Goal: Transaction & Acquisition: Purchase product/service

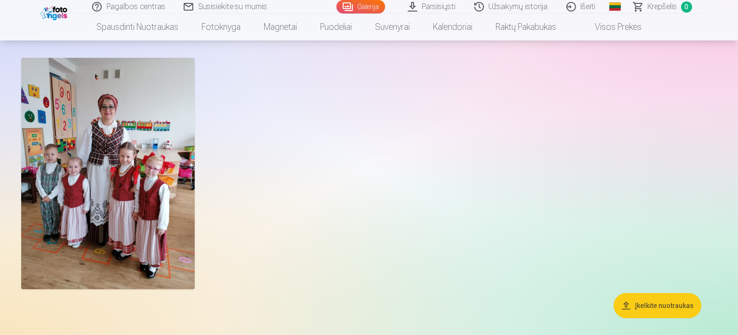
scroll to position [241, 0]
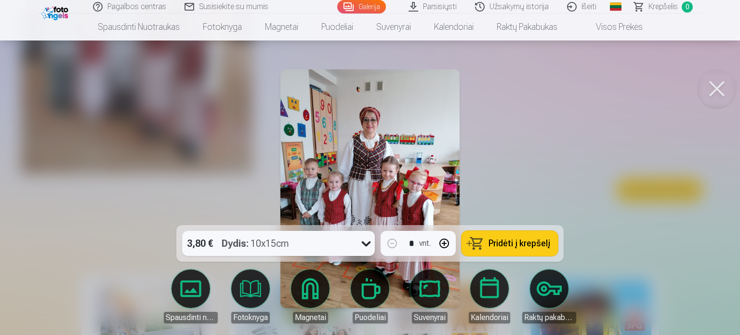
click at [718, 88] on button at bounding box center [717, 88] width 39 height 39
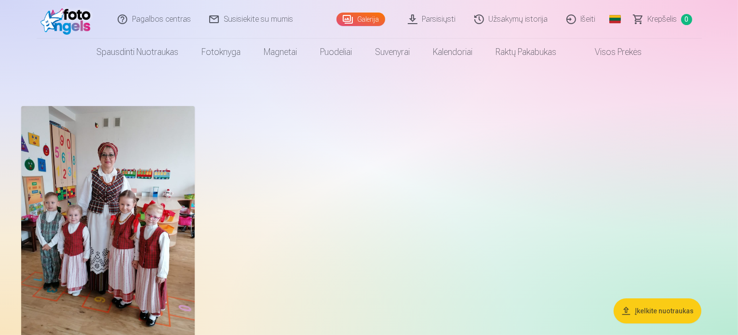
click at [672, 20] on span "Krepšelis" at bounding box center [662, 19] width 29 height 12
click at [180, 198] on img at bounding box center [108, 221] width 174 height 231
